Goal: Use online tool/utility: Utilize a website feature to perform a specific function

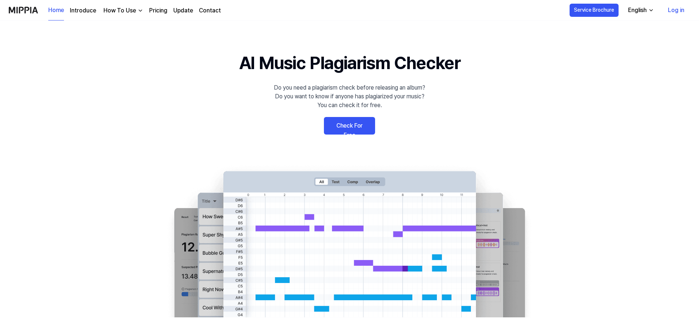
click at [342, 134] on link "Check For Free" at bounding box center [349, 126] width 51 height 18
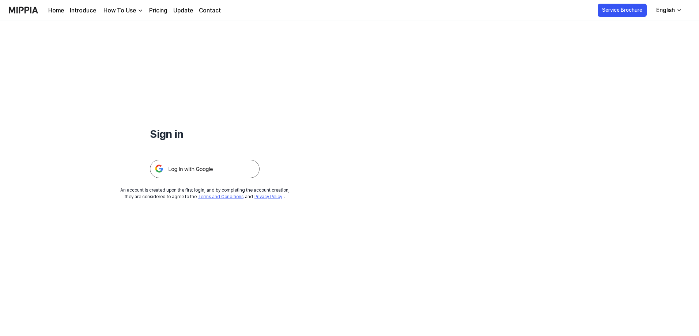
click at [259, 178] on img at bounding box center [205, 169] width 110 height 18
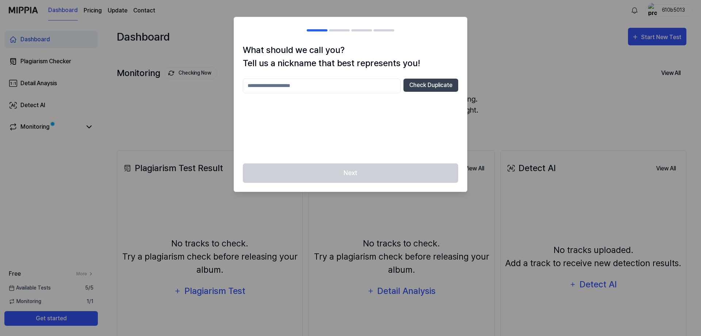
click at [286, 151] on div "Check Duplicate" at bounding box center [351, 117] width 216 height 76
click at [259, 93] on input "text" at bounding box center [322, 86] width 158 height 15
click at [322, 93] on input "text" at bounding box center [322, 86] width 158 height 15
type input "****"
click at [386, 155] on div "**** Check Duplicate" at bounding box center [351, 117] width 216 height 76
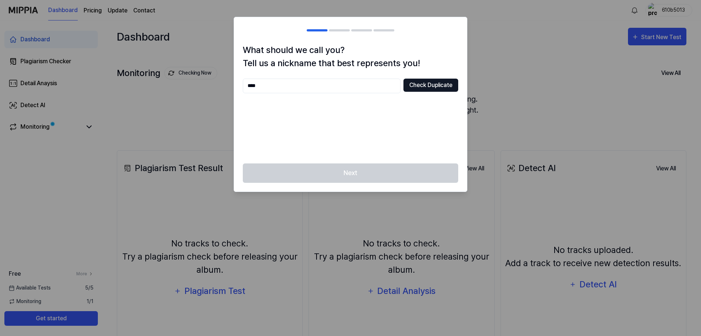
click at [411, 92] on button "Check Duplicate" at bounding box center [431, 85] width 55 height 13
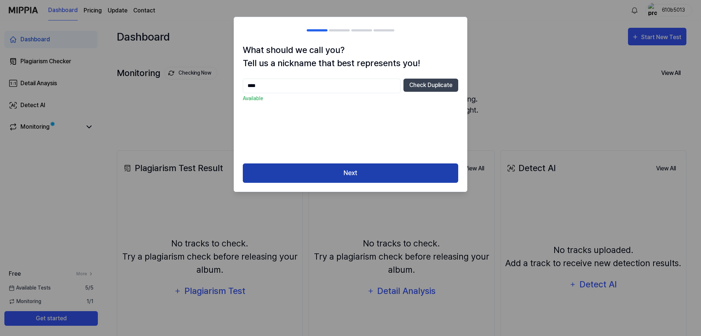
click at [357, 183] on button "Next" at bounding box center [351, 172] width 216 height 19
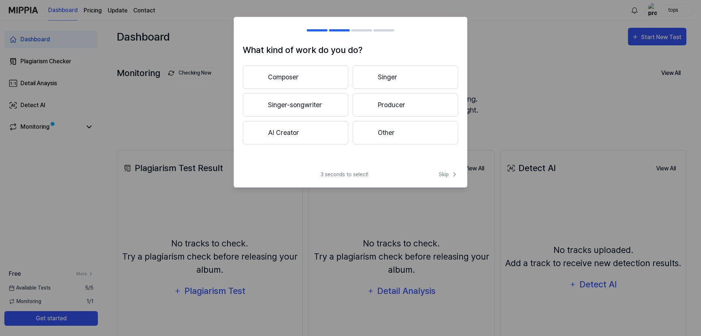
click at [310, 89] on button "Composer" at bounding box center [296, 76] width 106 height 23
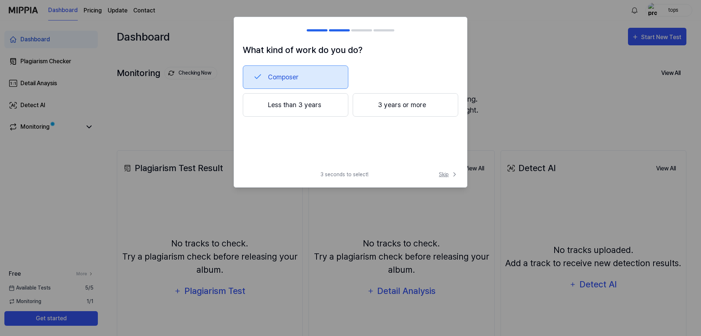
click at [442, 178] on span "Skip" at bounding box center [448, 175] width 19 height 8
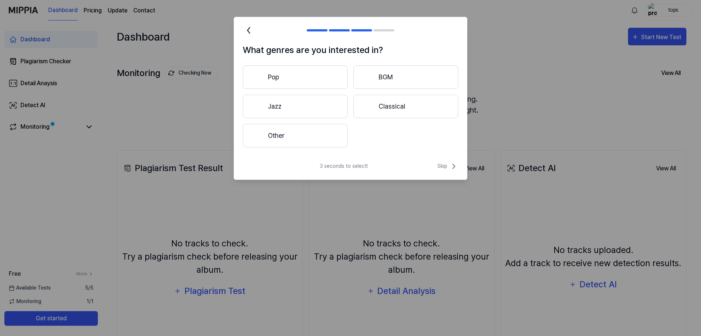
click at [291, 147] on button "Other" at bounding box center [295, 135] width 105 height 23
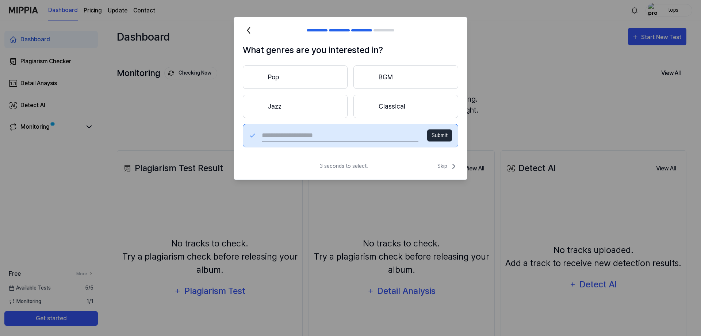
click at [292, 141] on input "text" at bounding box center [340, 136] width 157 height 12
type input "**********"
click at [428, 141] on button "Submit" at bounding box center [439, 135] width 25 height 12
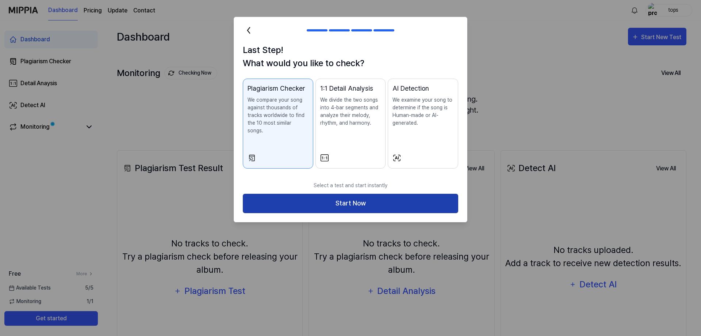
click at [337, 213] on button "Start Now" at bounding box center [351, 203] width 216 height 19
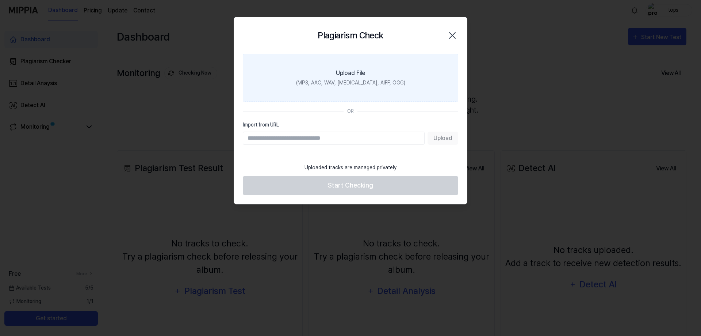
click at [343, 77] on div "Upload File" at bounding box center [350, 73] width 29 height 9
click at [0, 0] on input "Upload File (MP3, AAC, WAV, [MEDICAL_DATA], AIFF, OGG)" at bounding box center [0, 0] width 0 height 0
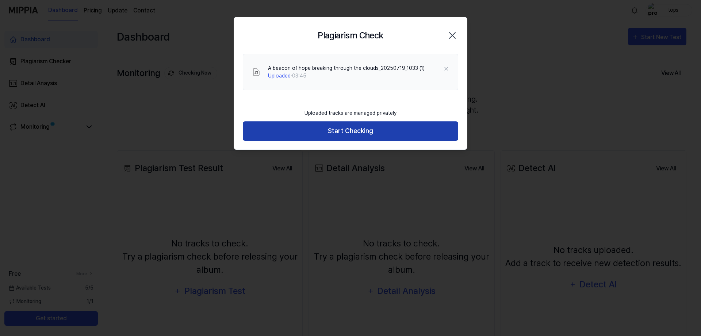
click at [359, 141] on button "Start Checking" at bounding box center [351, 130] width 216 height 19
